Goal: Information Seeking & Learning: Learn about a topic

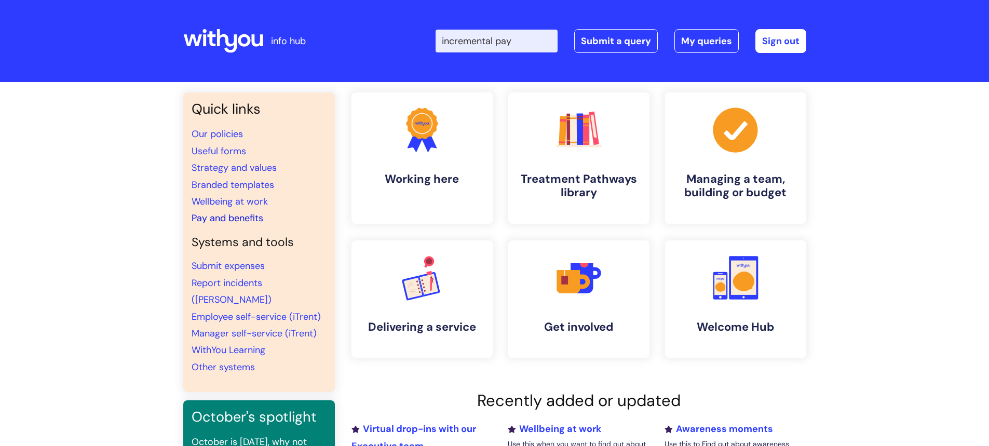
click at [224, 221] on link "Pay and benefits" at bounding box center [228, 218] width 72 height 12
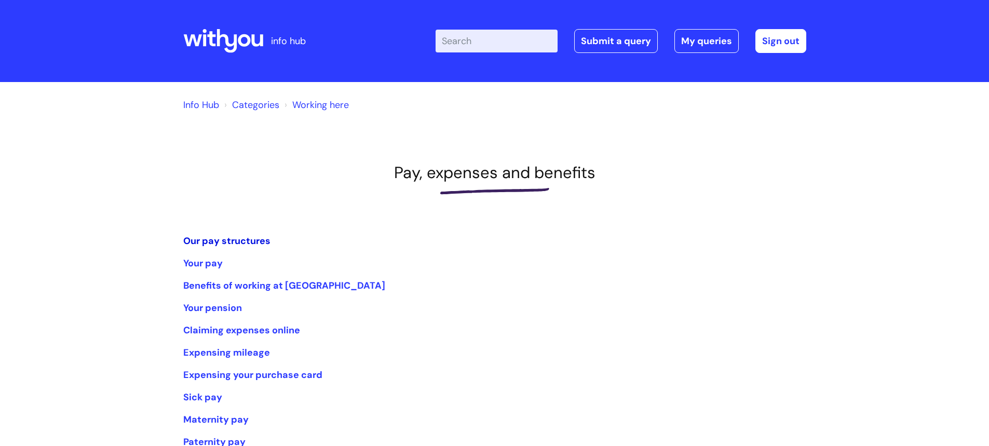
click at [236, 238] on link "Our pay structures" at bounding box center [226, 241] width 87 height 12
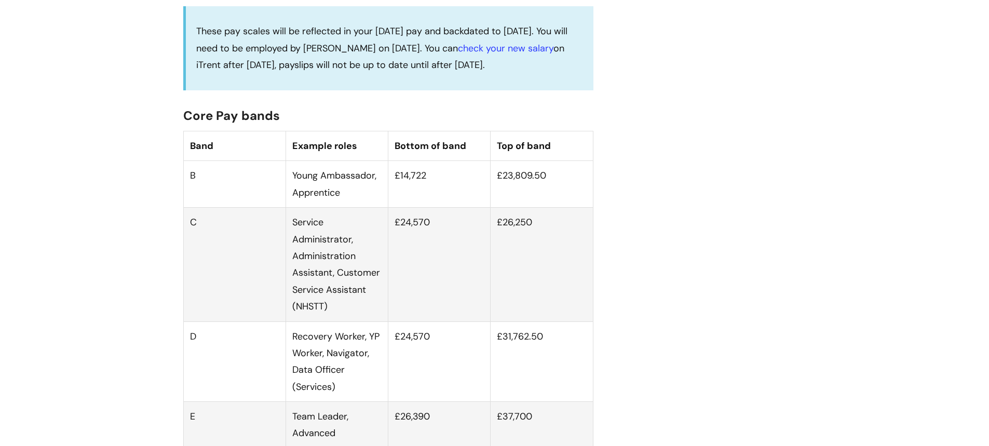
scroll to position [675, 0]
